Goal: Entertainment & Leisure: Consume media (video, audio)

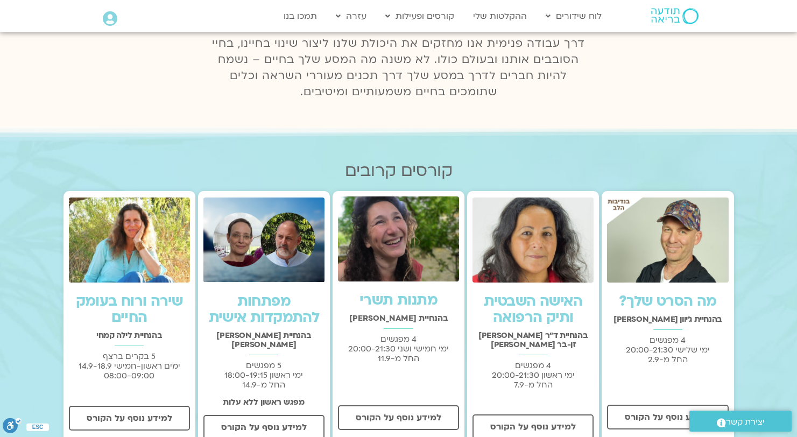
scroll to position [204, 0]
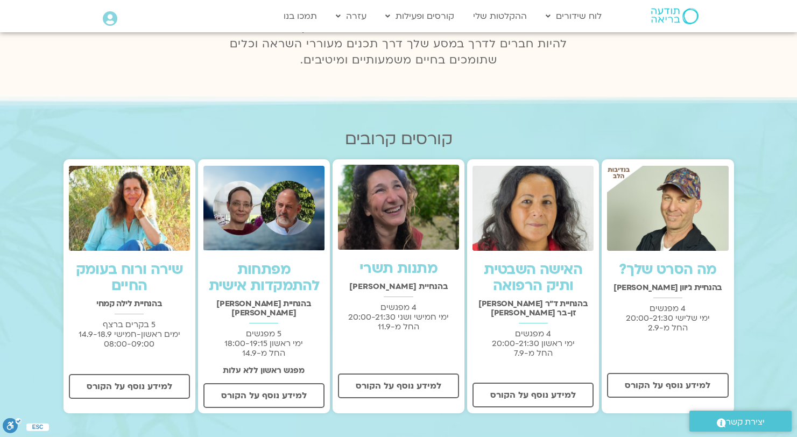
click at [105, 20] on icon at bounding box center [110, 18] width 15 height 15
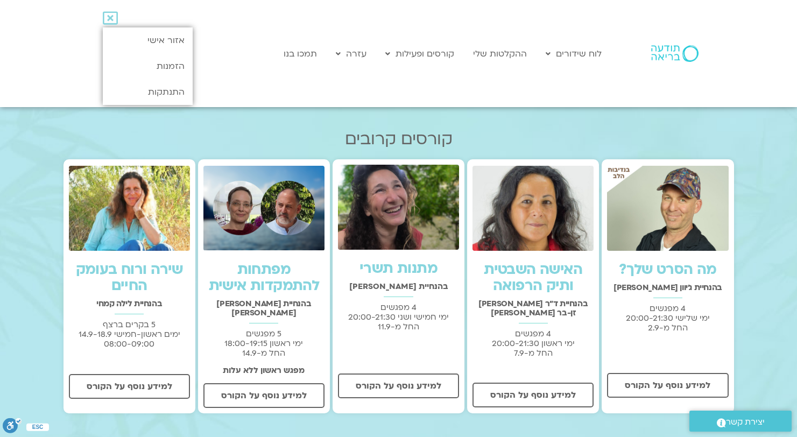
scroll to position [0, 0]
click at [160, 34] on link "אזור אישי" at bounding box center [148, 40] width 90 height 26
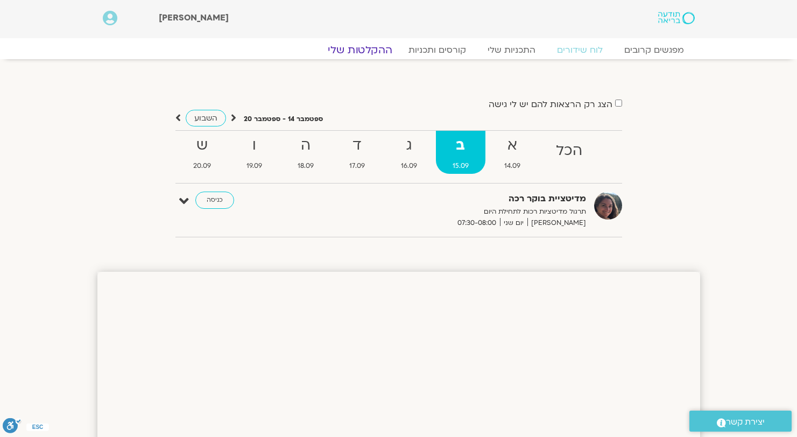
click at [387, 47] on link "ההקלטות שלי" at bounding box center [360, 50] width 90 height 13
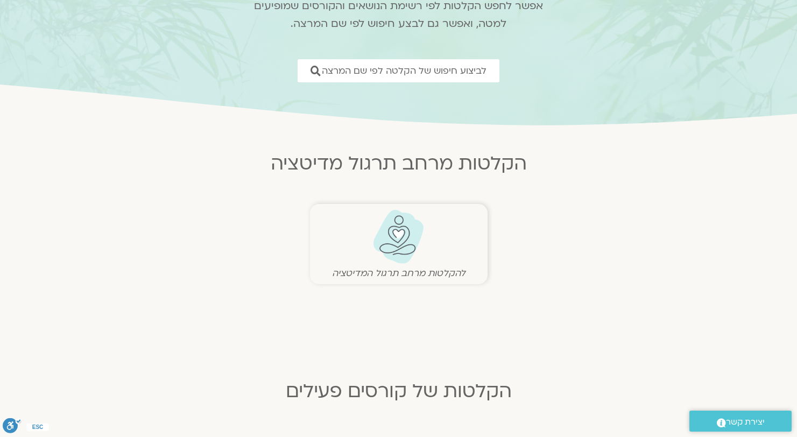
scroll to position [132, 0]
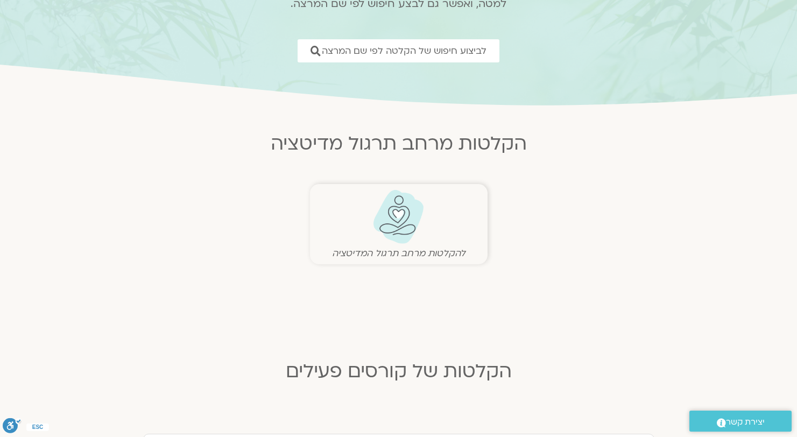
click at [390, 227] on img at bounding box center [398, 216] width 53 height 55
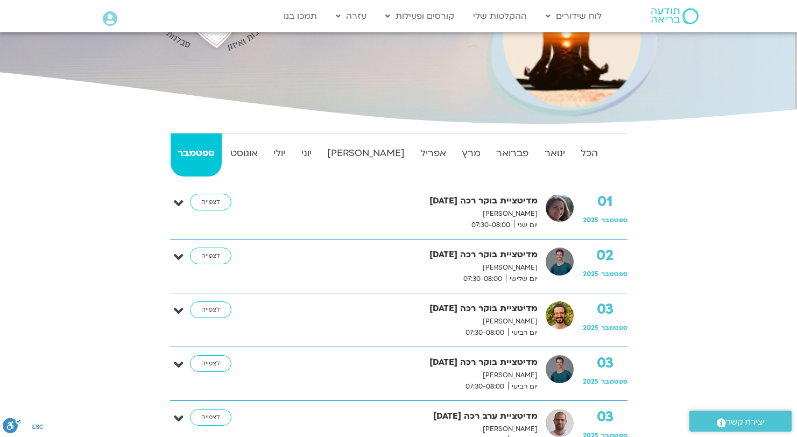
scroll to position [191, 0]
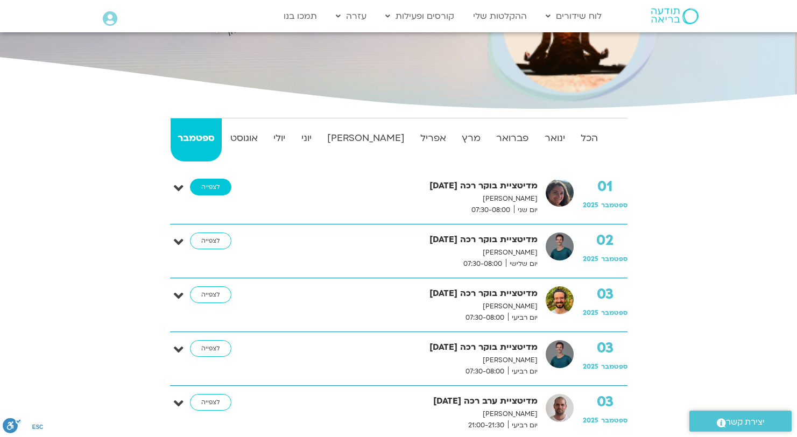
click at [209, 190] on link "לצפייה" at bounding box center [210, 187] width 41 height 17
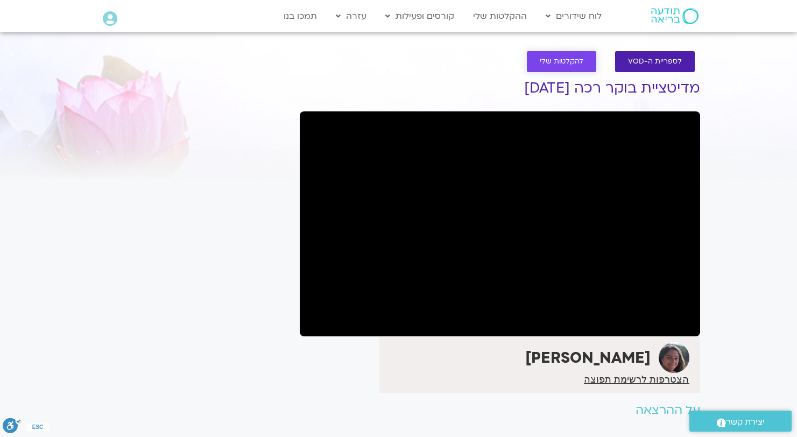
click at [547, 67] on link "להקלטות שלי" at bounding box center [561, 61] width 69 height 21
click at [657, 67] on link "לספריית ה-VOD" at bounding box center [655, 61] width 80 height 21
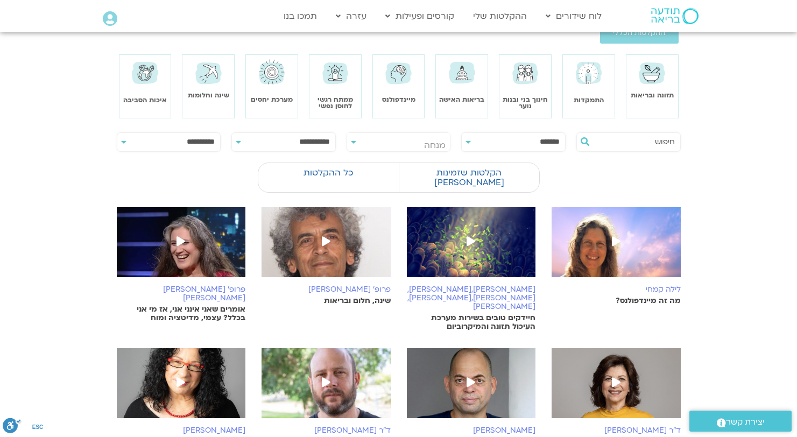
scroll to position [40, 0]
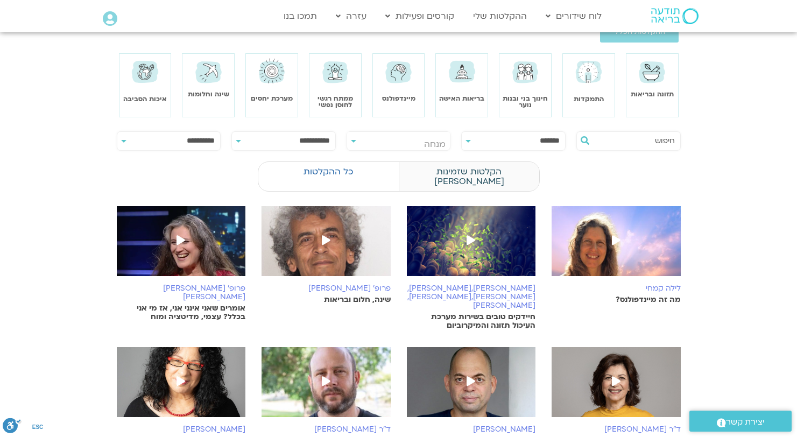
click at [496, 169] on label "הקלטות שזמינות לי" at bounding box center [469, 176] width 140 height 30
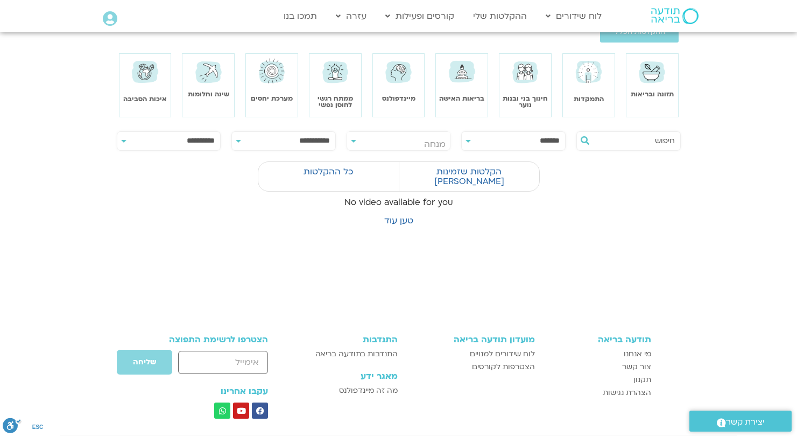
click at [387, 82] on img at bounding box center [398, 72] width 31 height 30
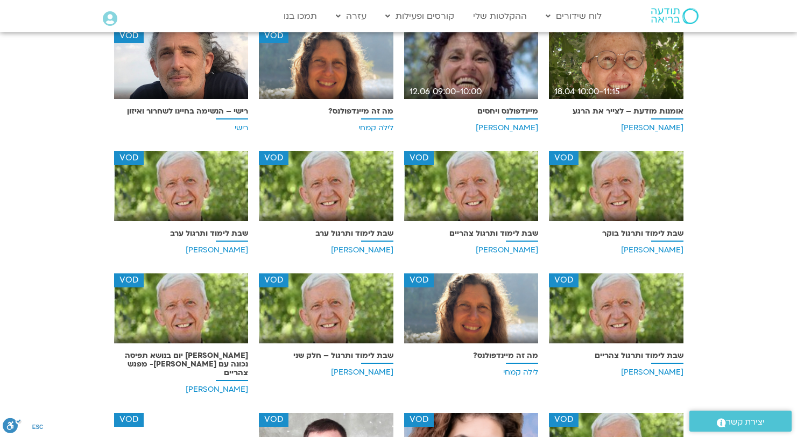
scroll to position [540, 0]
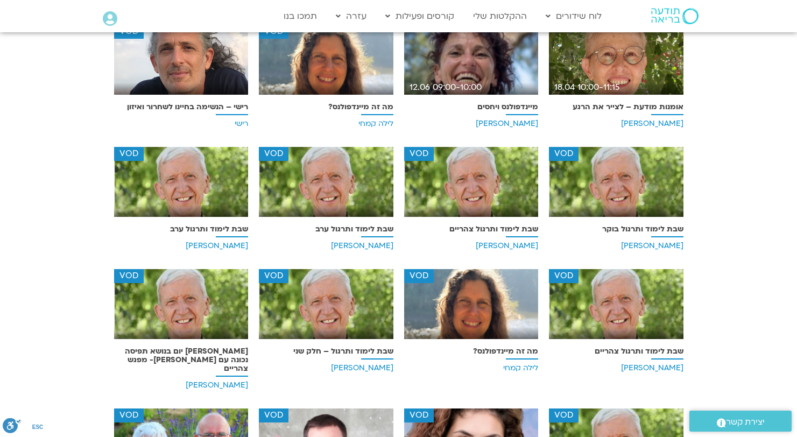
click at [633, 285] on img at bounding box center [616, 308] width 135 height 78
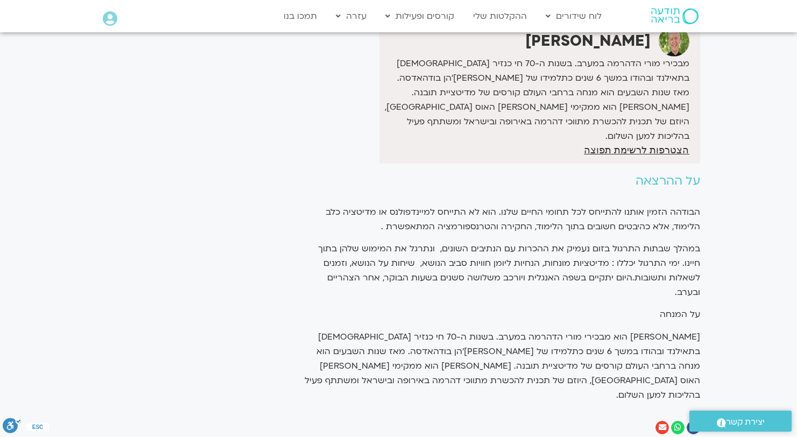
scroll to position [8, 0]
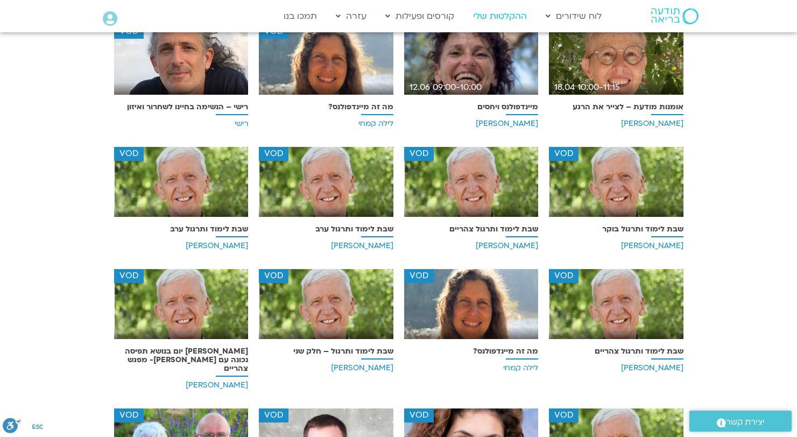
click at [471, 17] on link "ההקלטות שלי" at bounding box center [500, 16] width 65 height 20
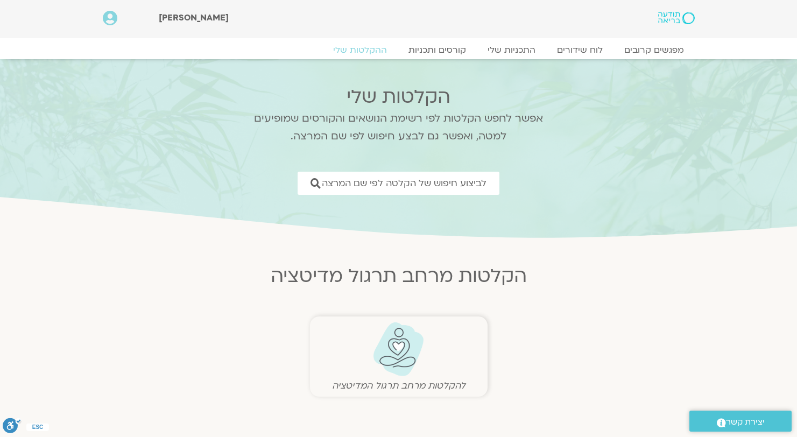
click at [397, 360] on img at bounding box center [398, 349] width 53 height 55
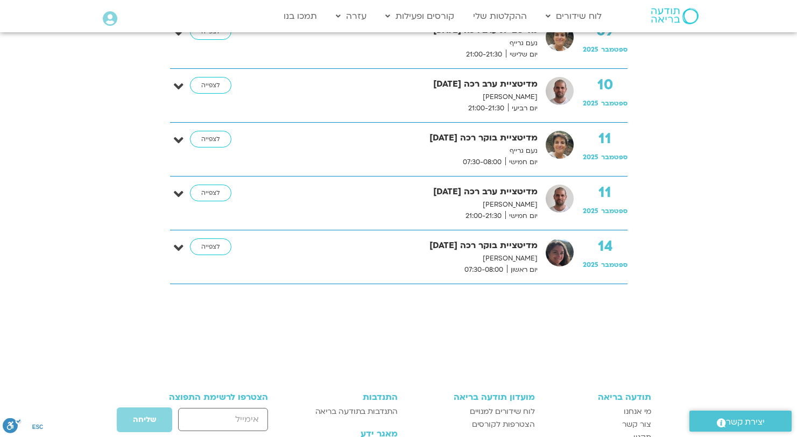
scroll to position [883, 0]
